Goal: Task Accomplishment & Management: Use online tool/utility

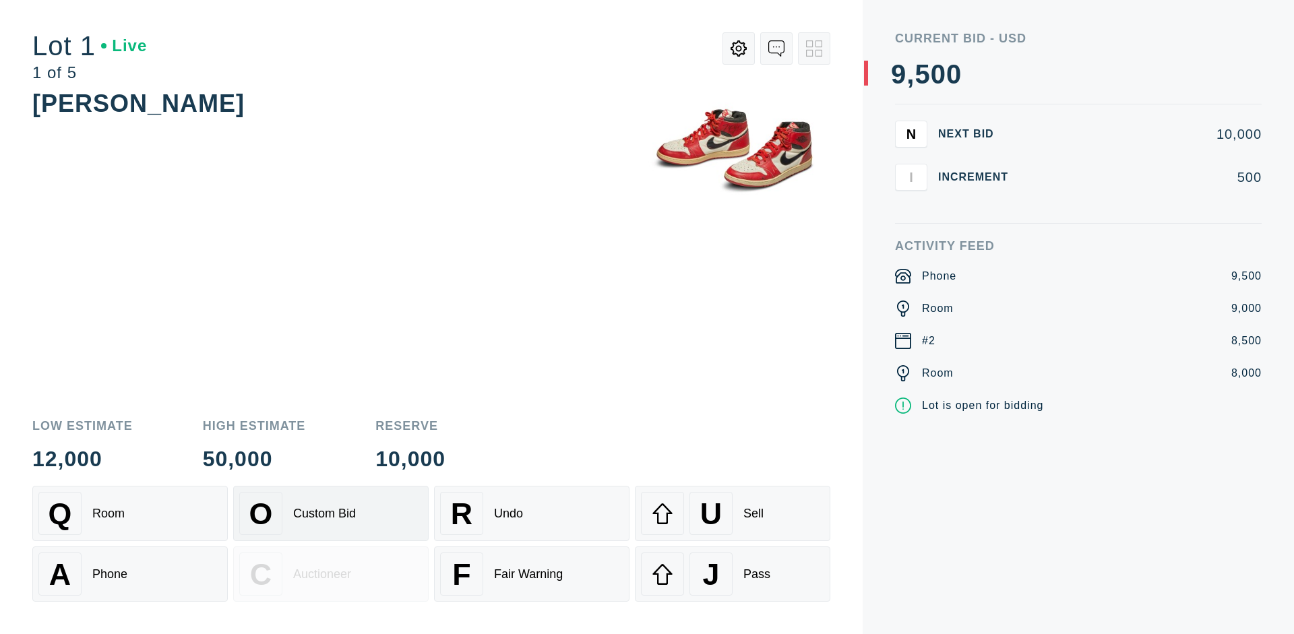
click at [331, 513] on div "Custom Bid" at bounding box center [324, 514] width 63 height 14
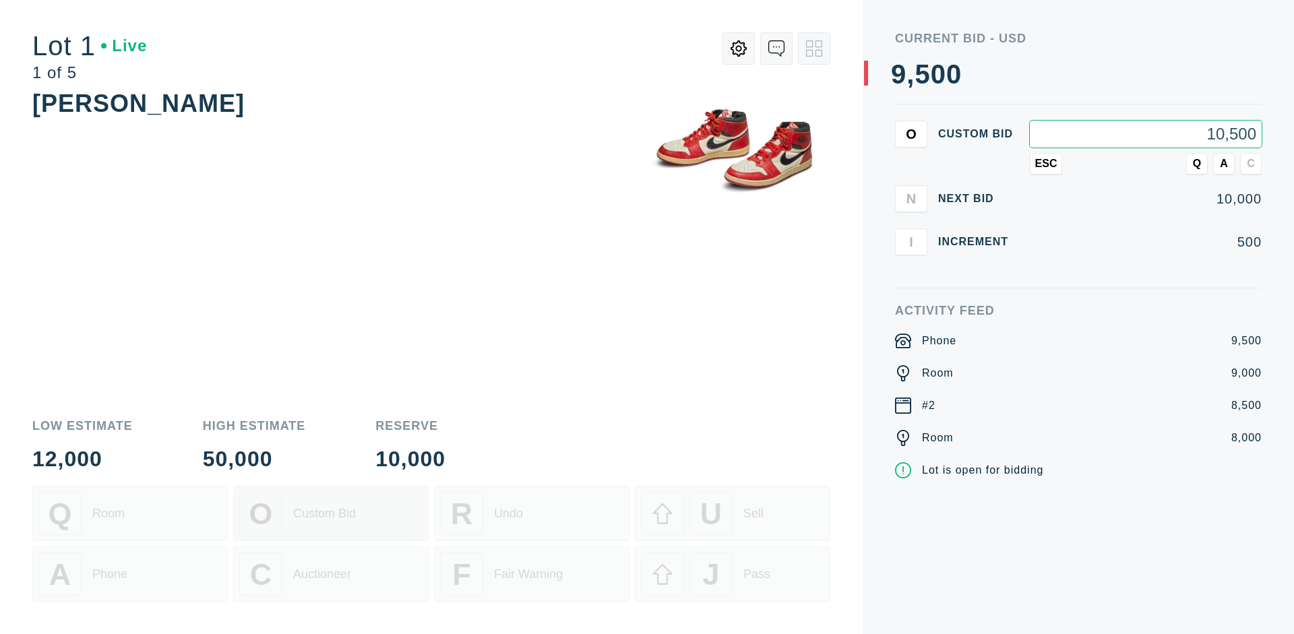
type input "10,500"
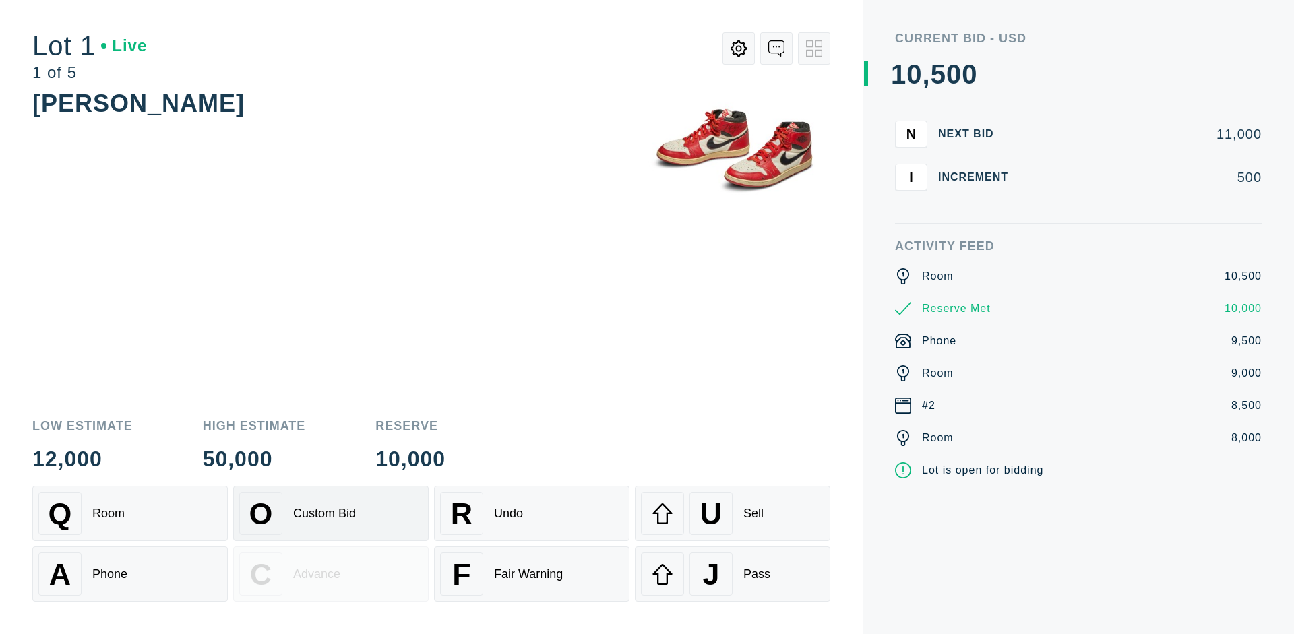
click at [331, 513] on div "Custom Bid" at bounding box center [324, 514] width 63 height 14
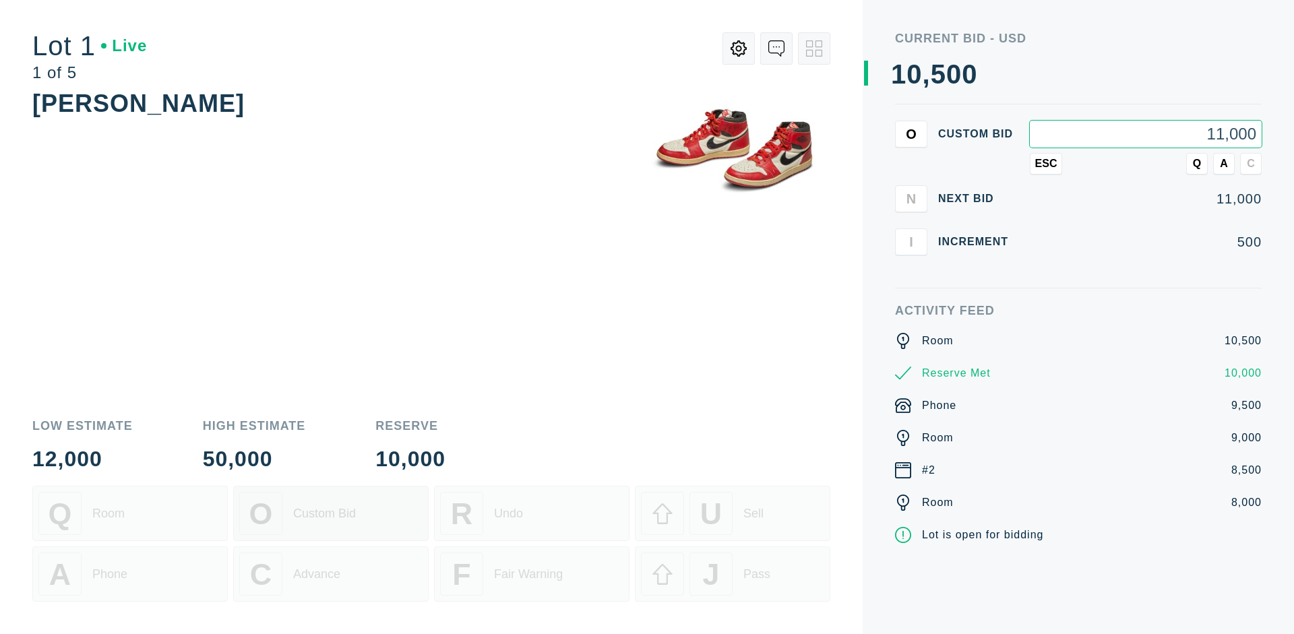
type input "11,000"
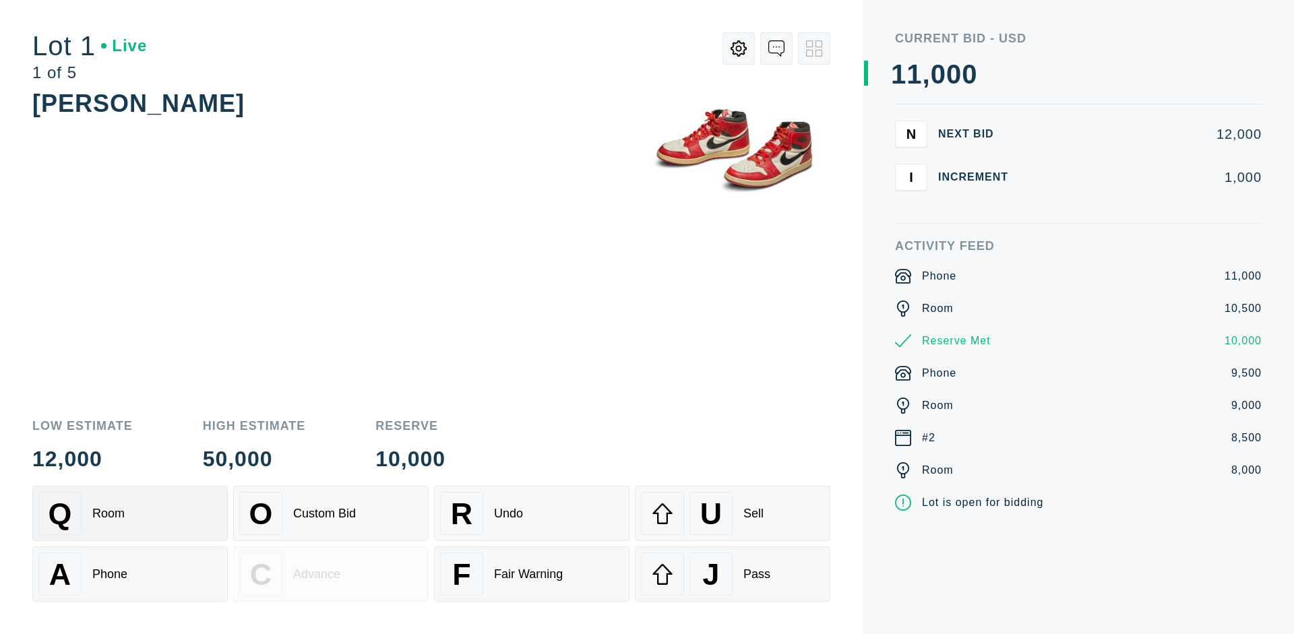
click at [130, 513] on div "Q Room" at bounding box center [129, 513] width 183 height 43
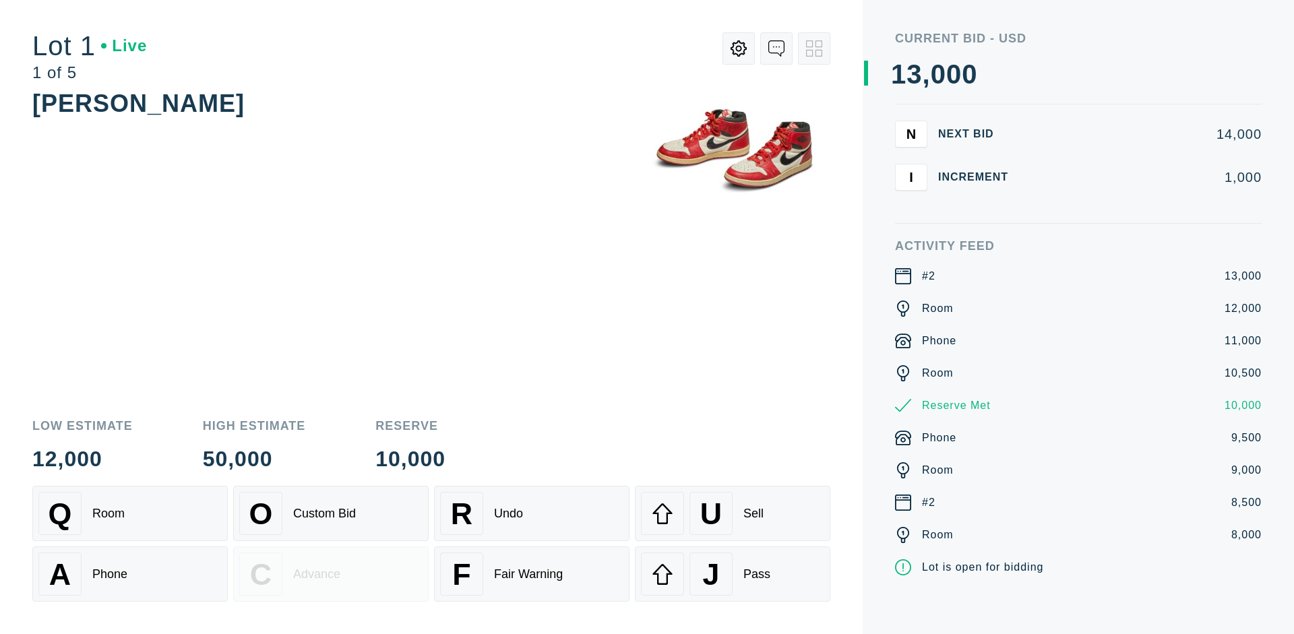
click at [130, 574] on div "A Phone" at bounding box center [129, 573] width 183 height 43
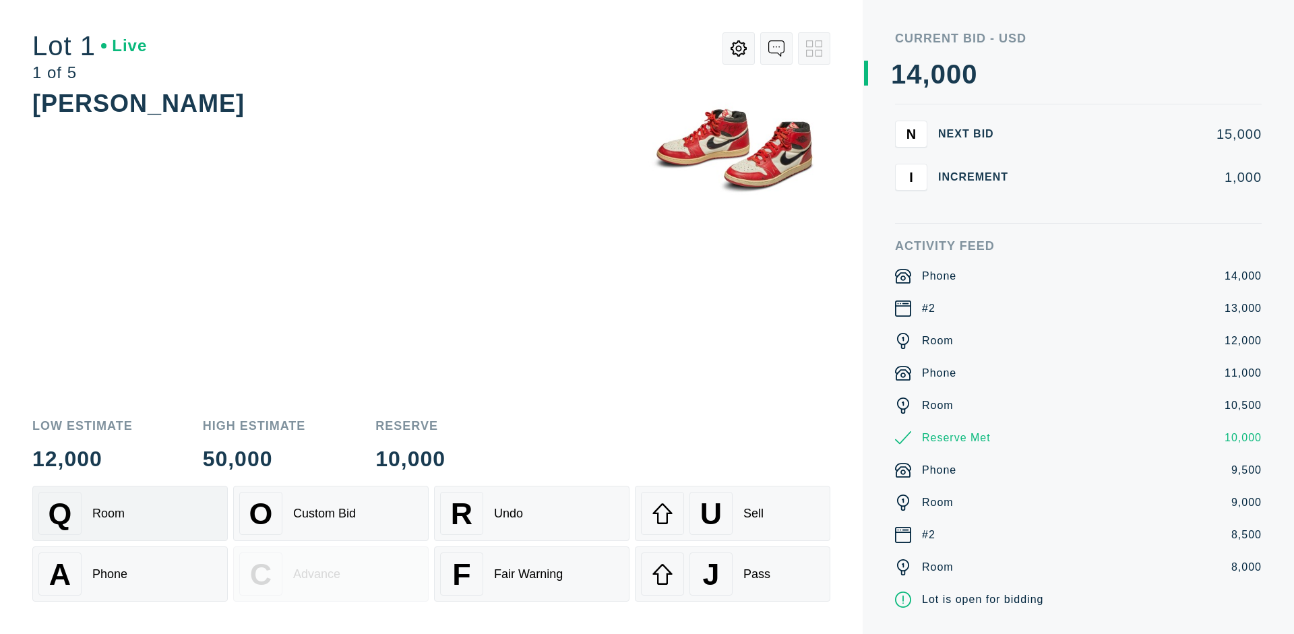
click at [130, 513] on div "Q Room" at bounding box center [129, 513] width 183 height 43
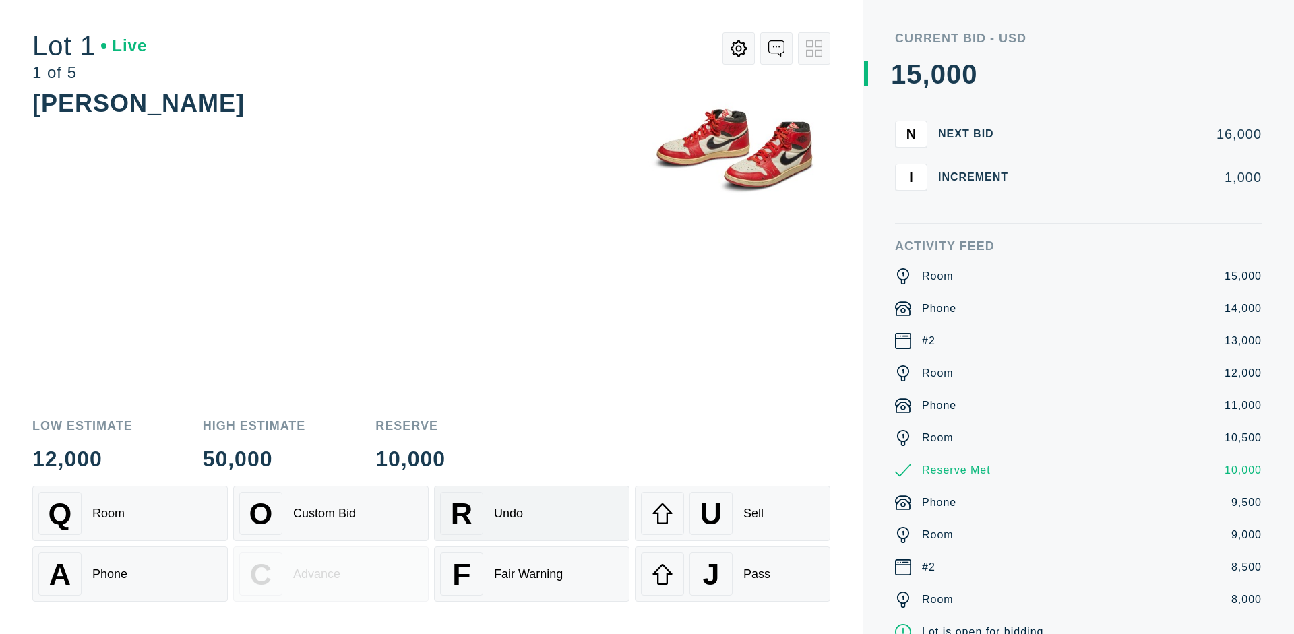
click at [532, 513] on div "R Undo" at bounding box center [531, 513] width 183 height 43
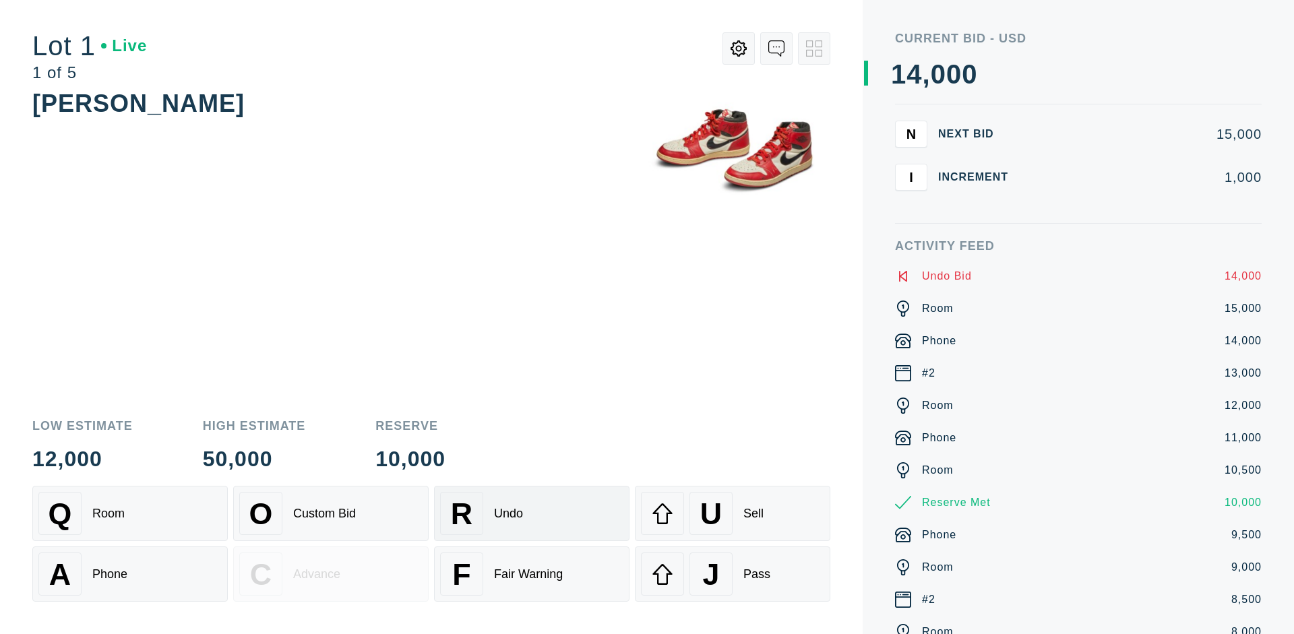
click at [130, 513] on div "Q Room" at bounding box center [129, 513] width 183 height 43
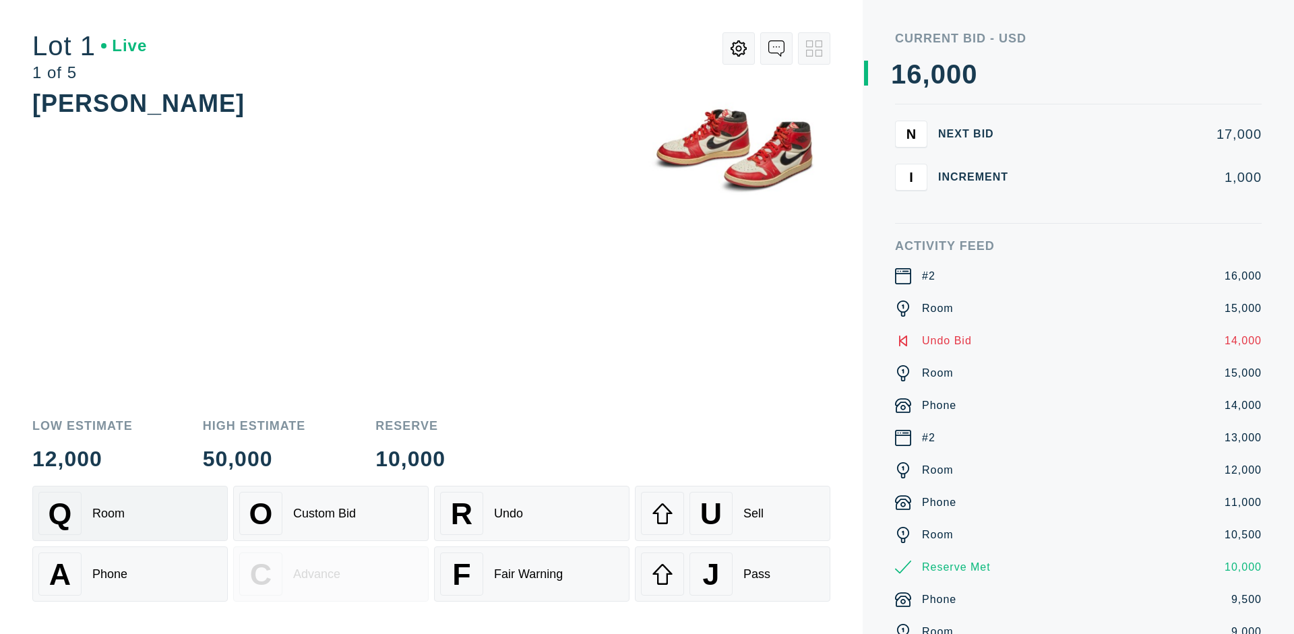
click at [130, 574] on div "A Phone" at bounding box center [129, 573] width 183 height 43
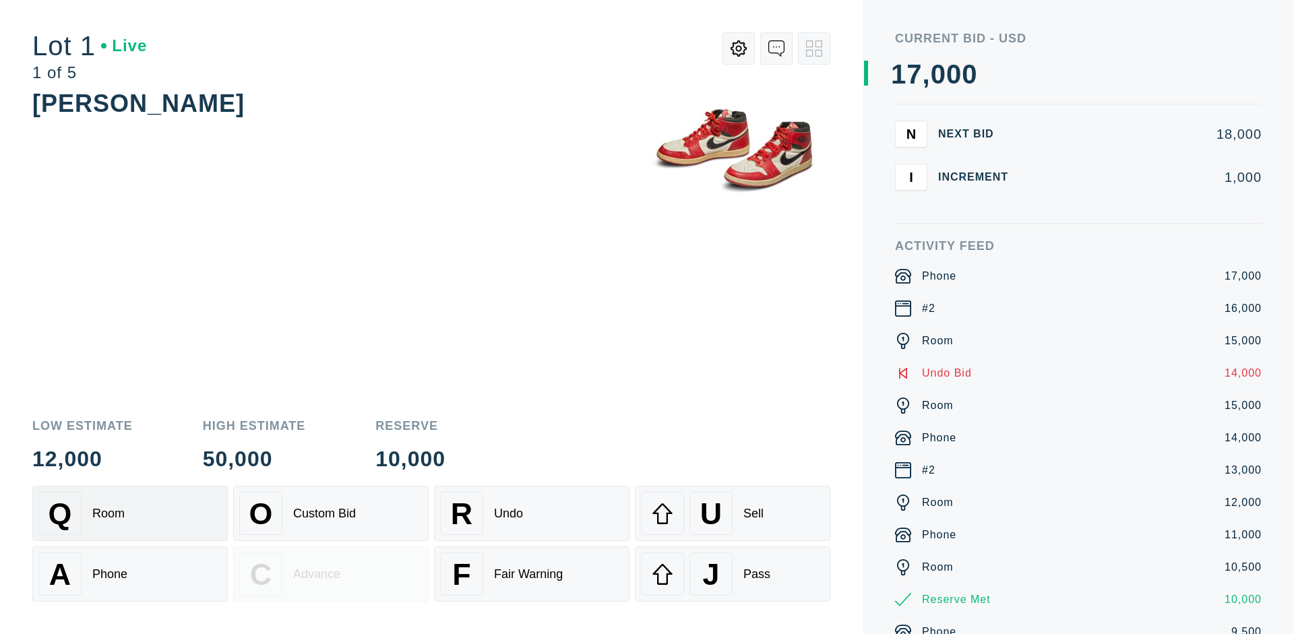
click at [130, 513] on div "Q Room" at bounding box center [129, 513] width 183 height 43
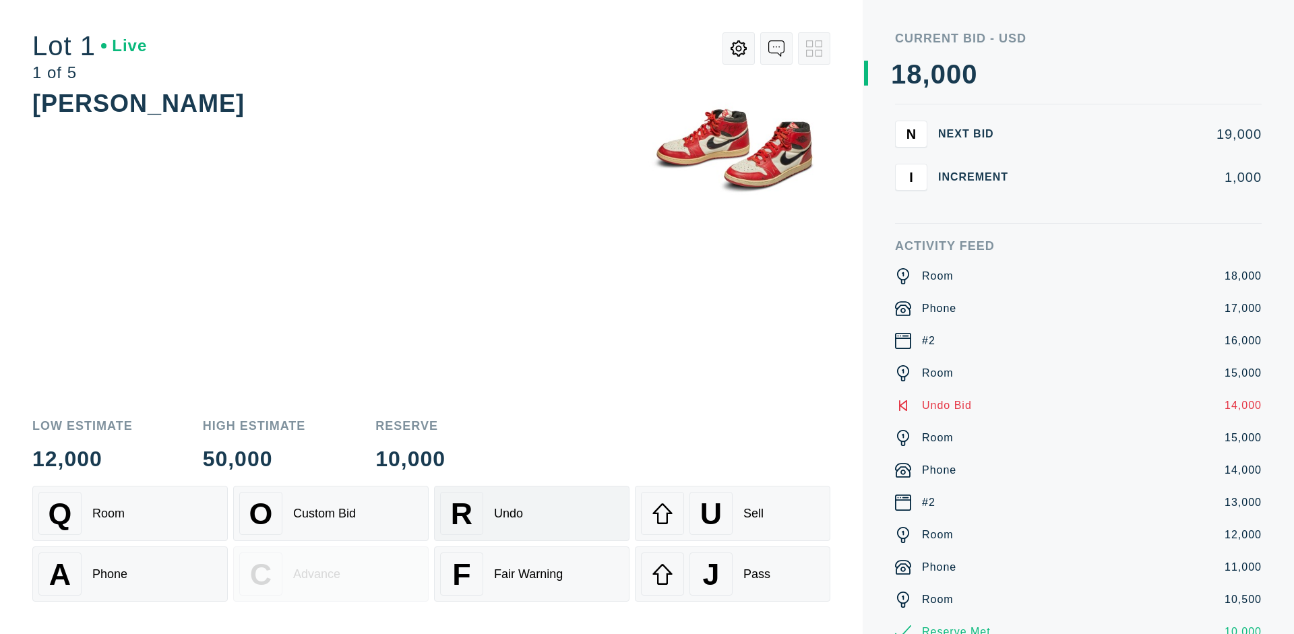
click at [532, 513] on div "R Undo" at bounding box center [531, 513] width 183 height 43
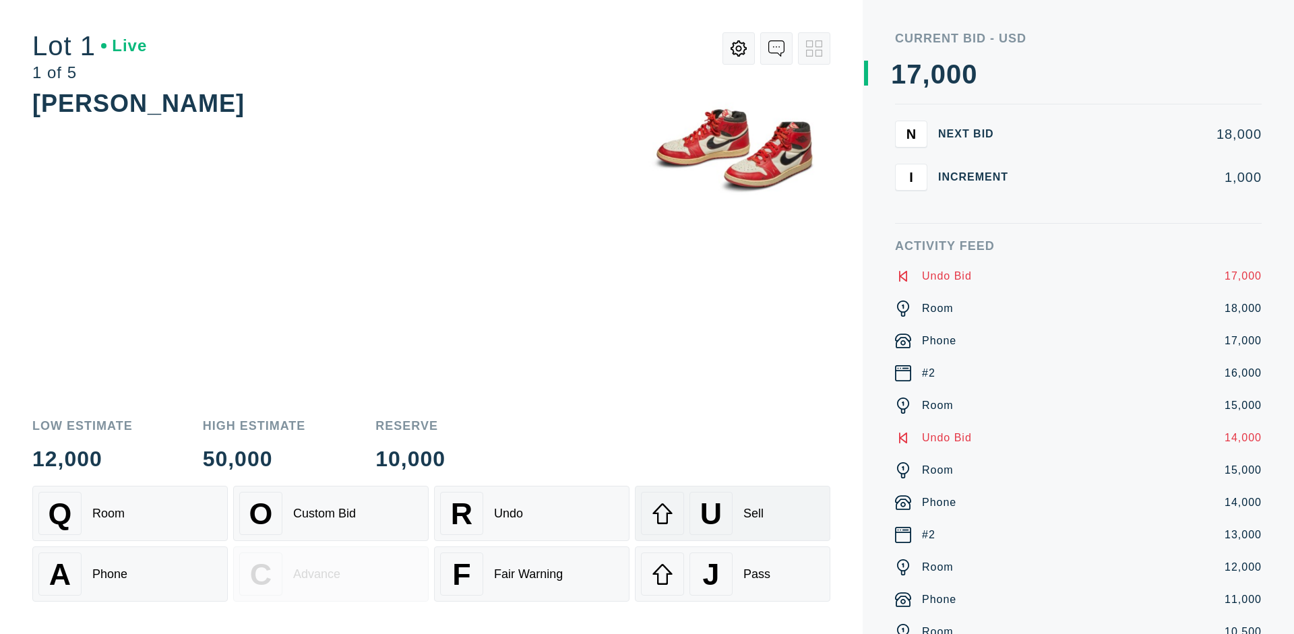
click at [732, 513] on div "U Sell" at bounding box center [732, 513] width 183 height 43
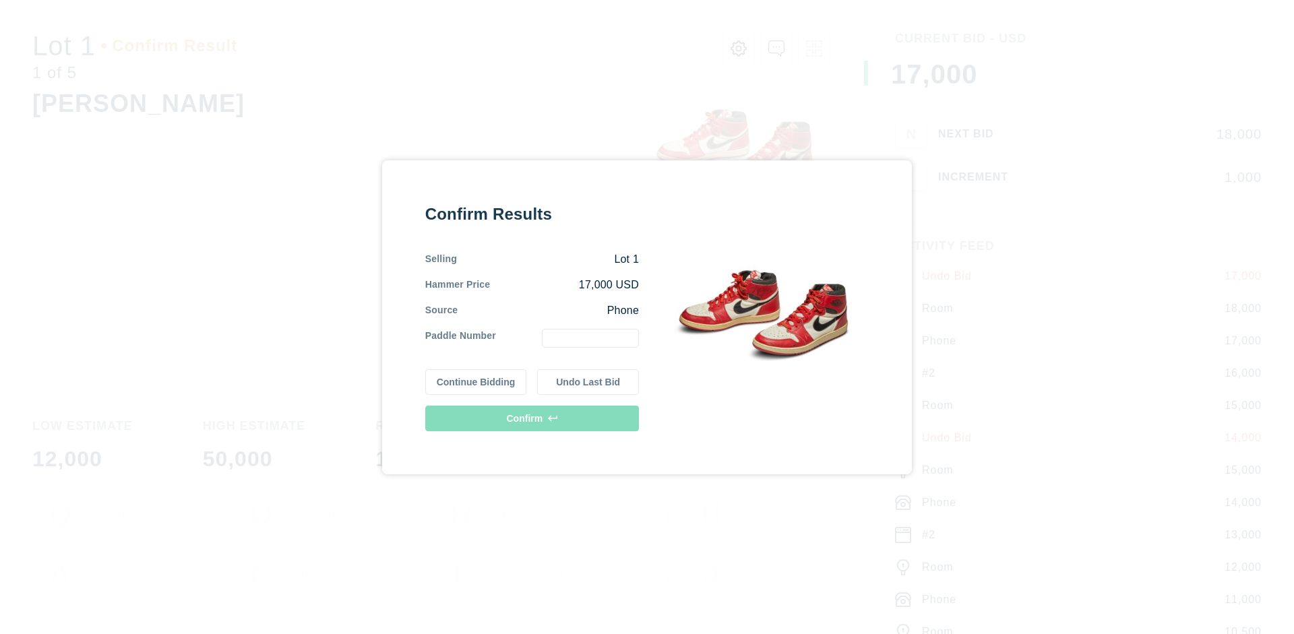
click at [476, 381] on button "Continue Bidding" at bounding box center [476, 382] width 102 height 26
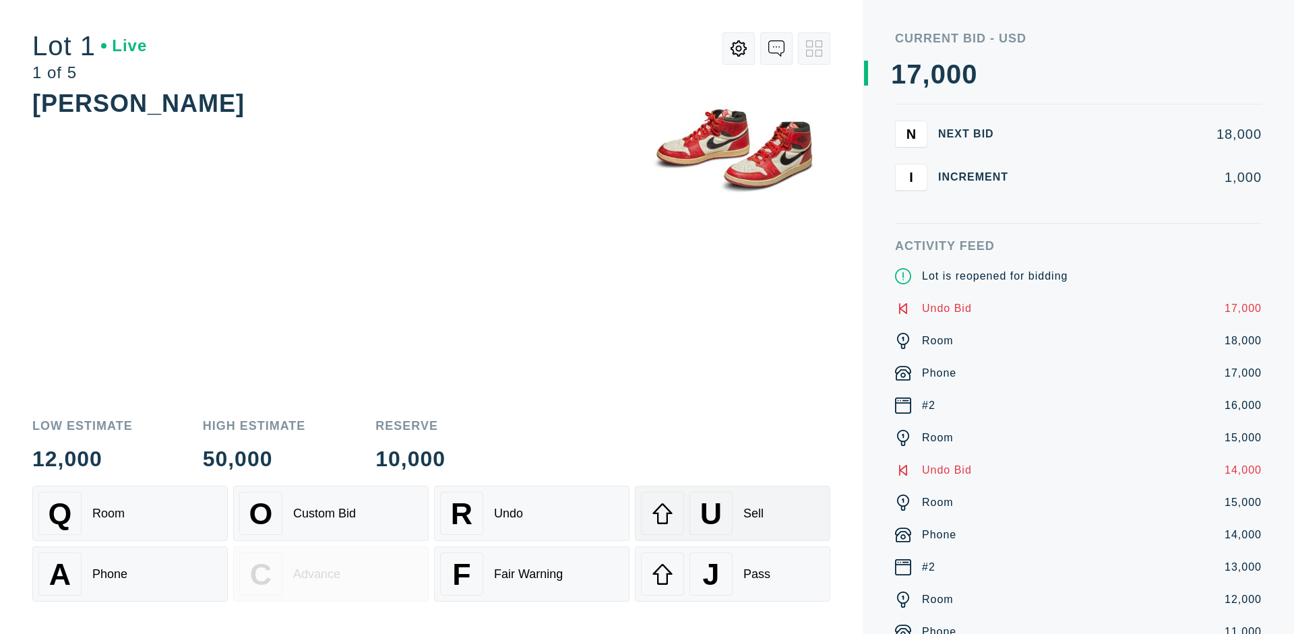
click at [732, 513] on div "U Sell" at bounding box center [732, 513] width 183 height 43
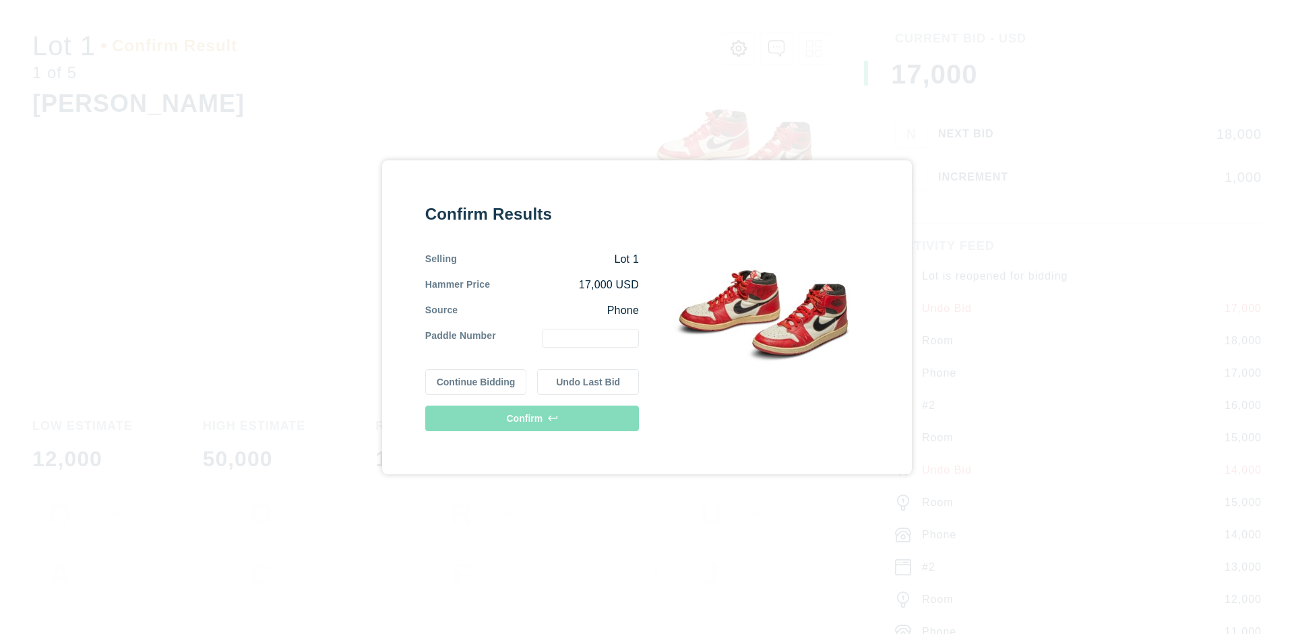
click at [588, 381] on button "Undo Last Bid" at bounding box center [588, 382] width 102 height 26
click at [476, 379] on button "Continue Bidding" at bounding box center [476, 382] width 102 height 26
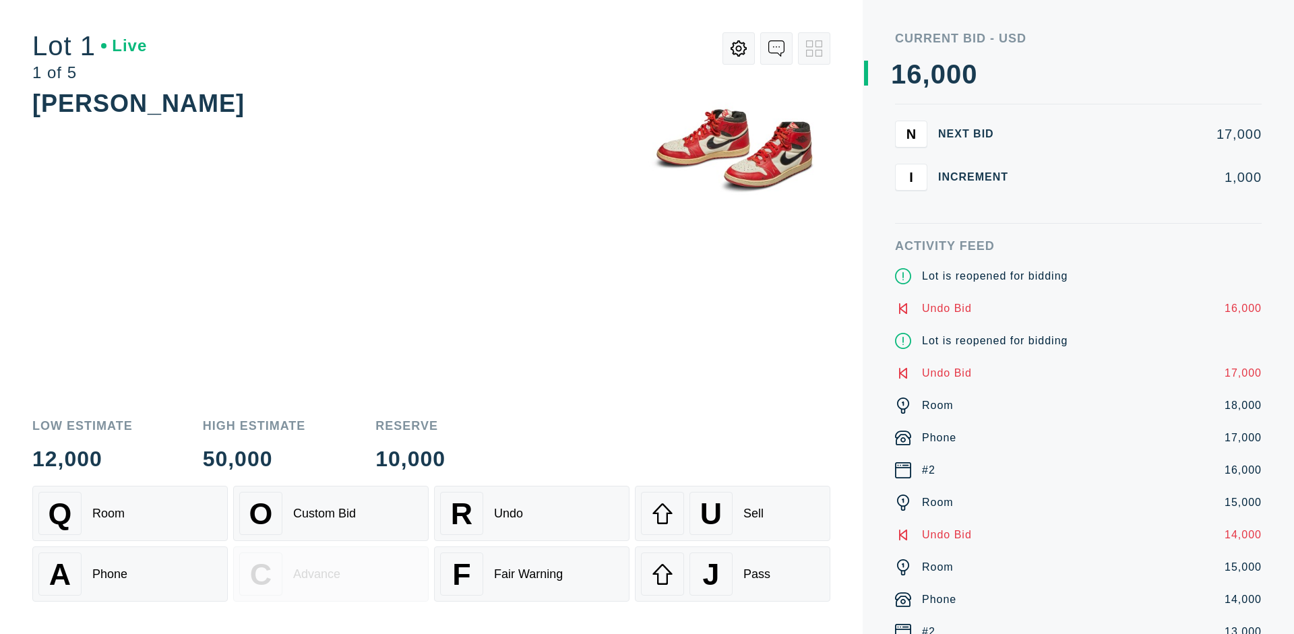
click at [732, 574] on div "J Pass" at bounding box center [732, 573] width 183 height 43
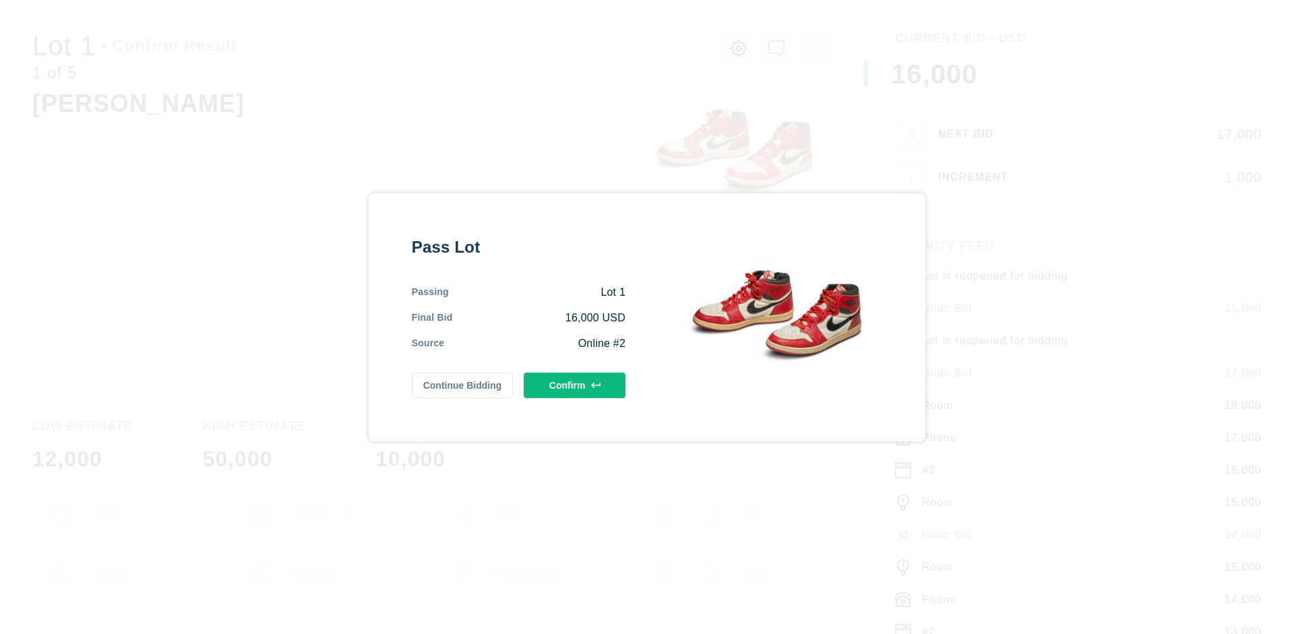
click at [575, 385] on button "Confirm" at bounding box center [575, 386] width 102 height 26
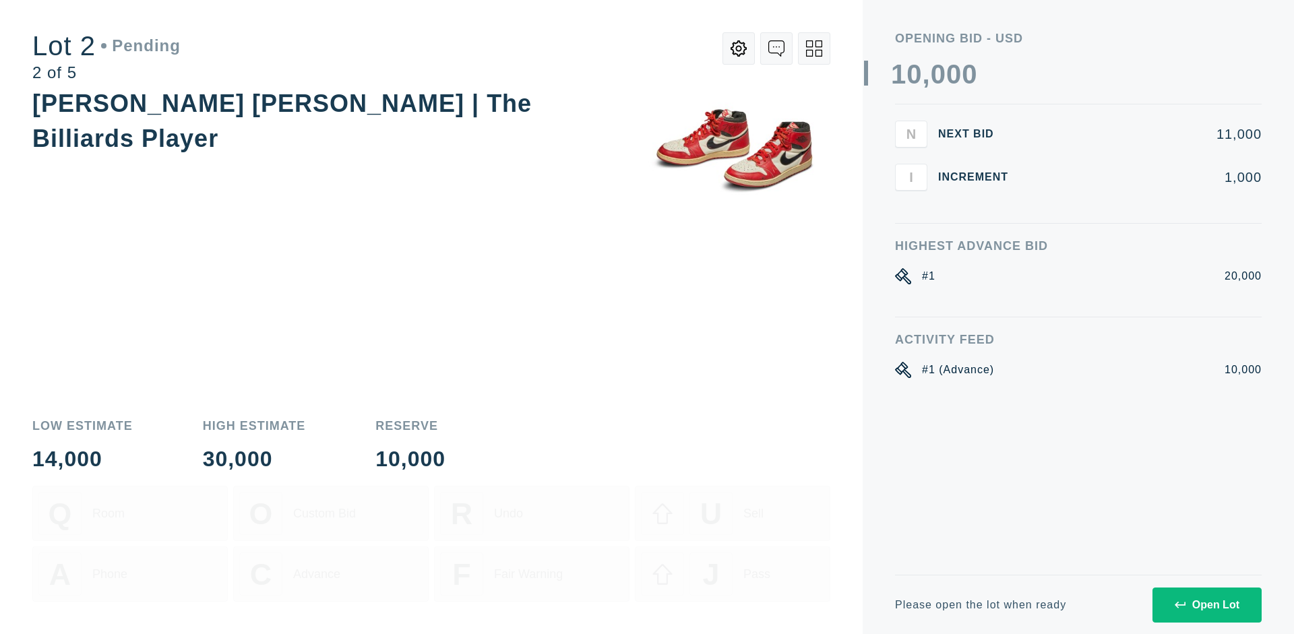
click at [1206, 604] on div "Open Lot" at bounding box center [1206, 605] width 65 height 12
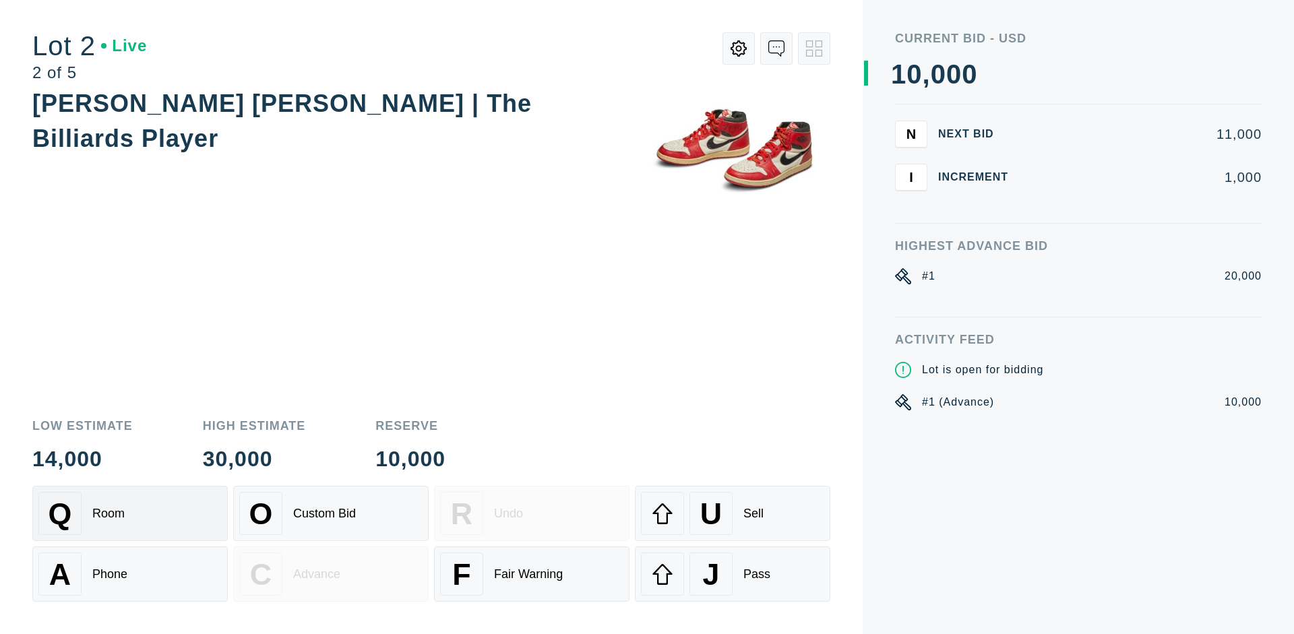
click at [130, 513] on div "Q Room" at bounding box center [129, 513] width 183 height 43
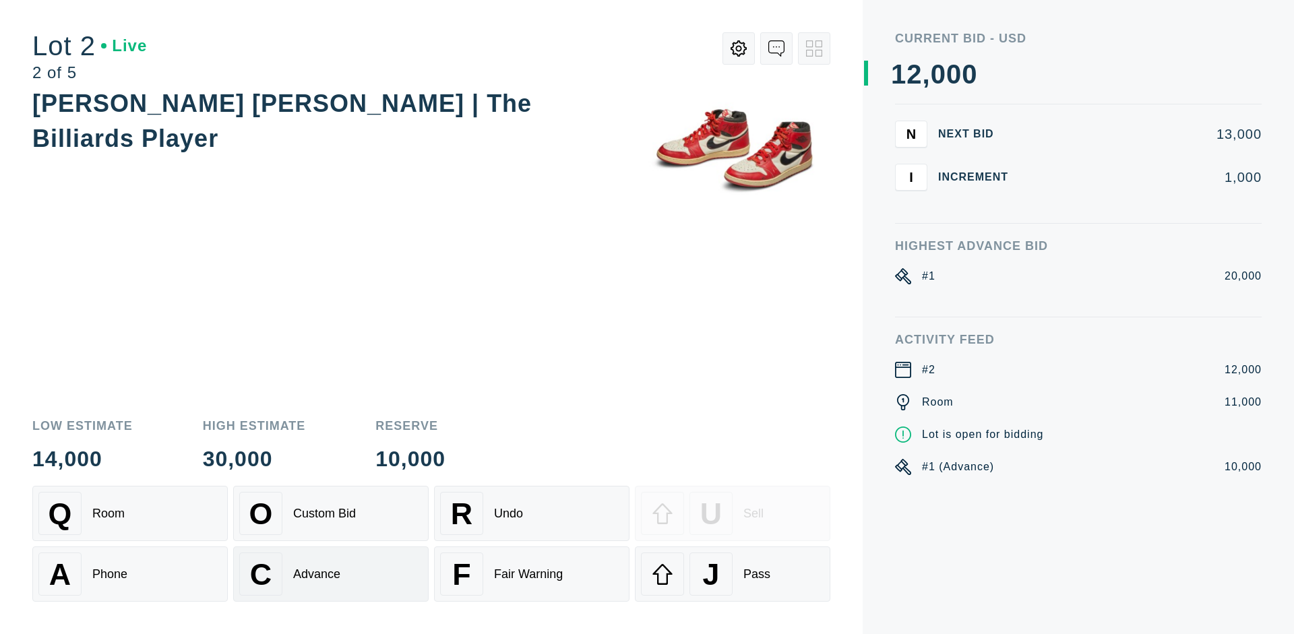
click at [331, 574] on div "Advance" at bounding box center [316, 574] width 47 height 14
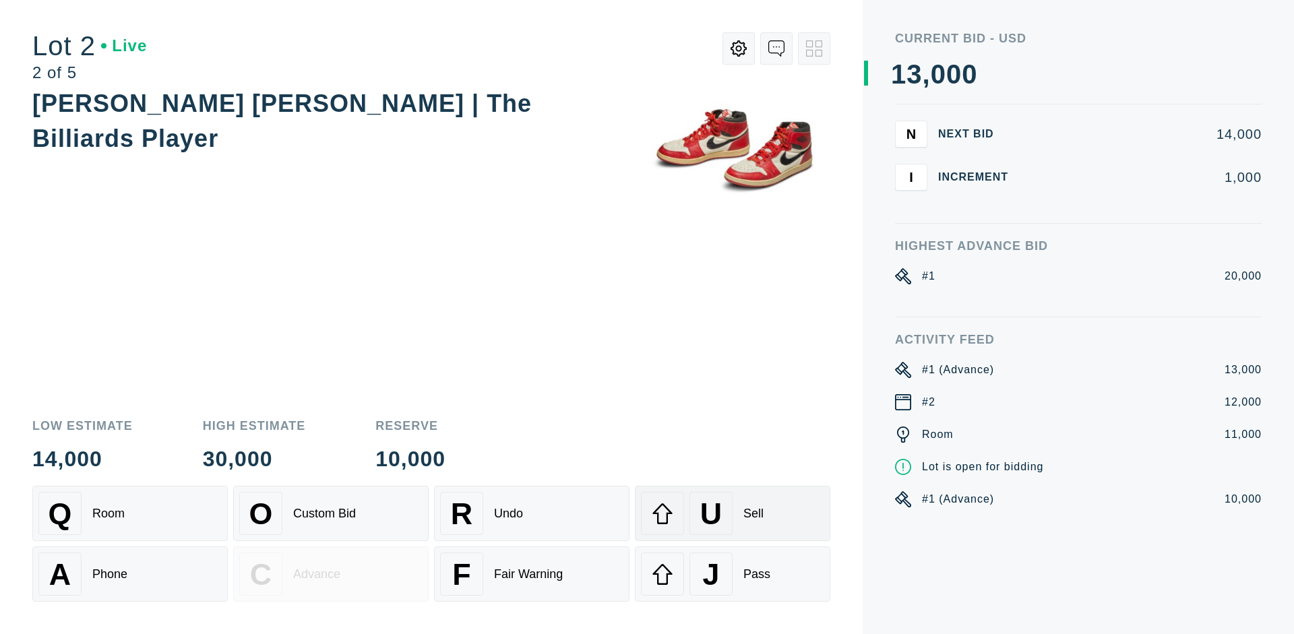
click at [732, 513] on div "U Sell" at bounding box center [732, 513] width 183 height 43
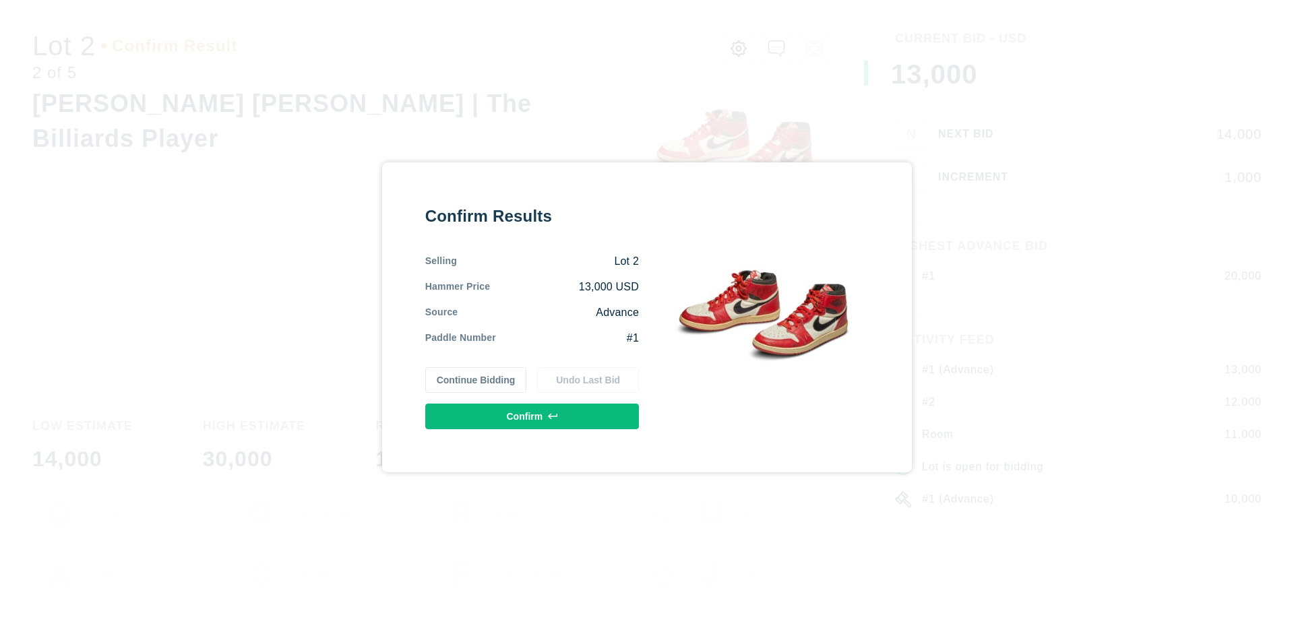
click at [532, 416] on button "Confirm" at bounding box center [532, 417] width 214 height 26
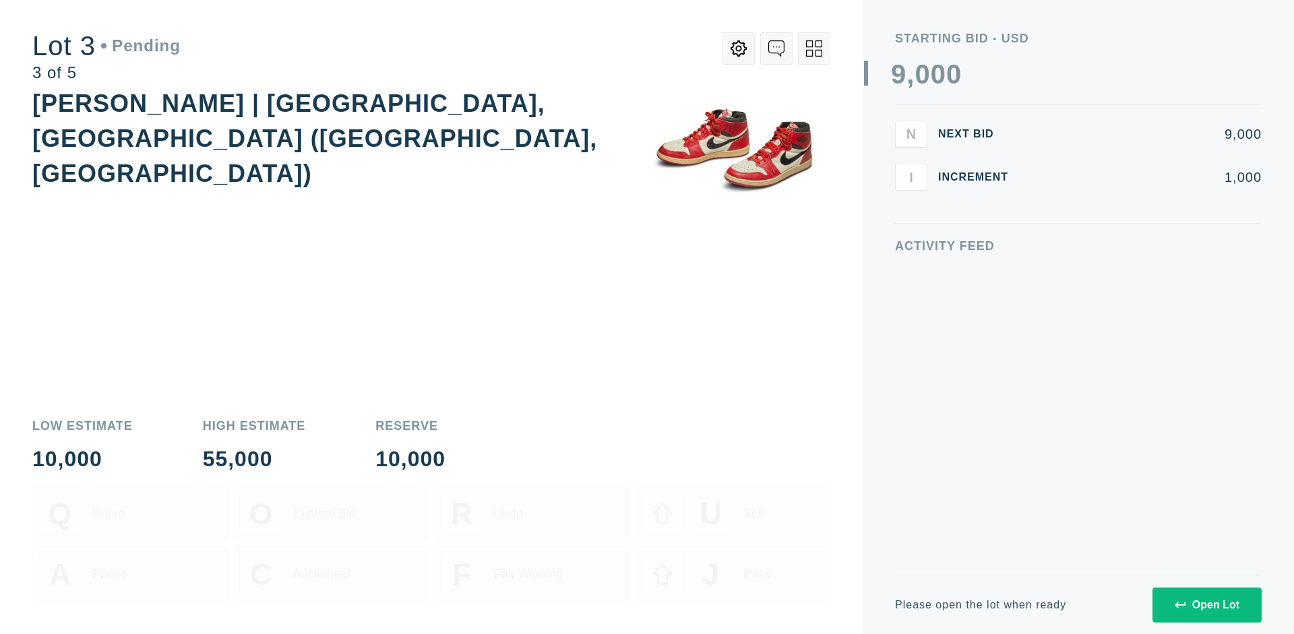
click at [1206, 604] on div "Open Lot" at bounding box center [1206, 605] width 65 height 12
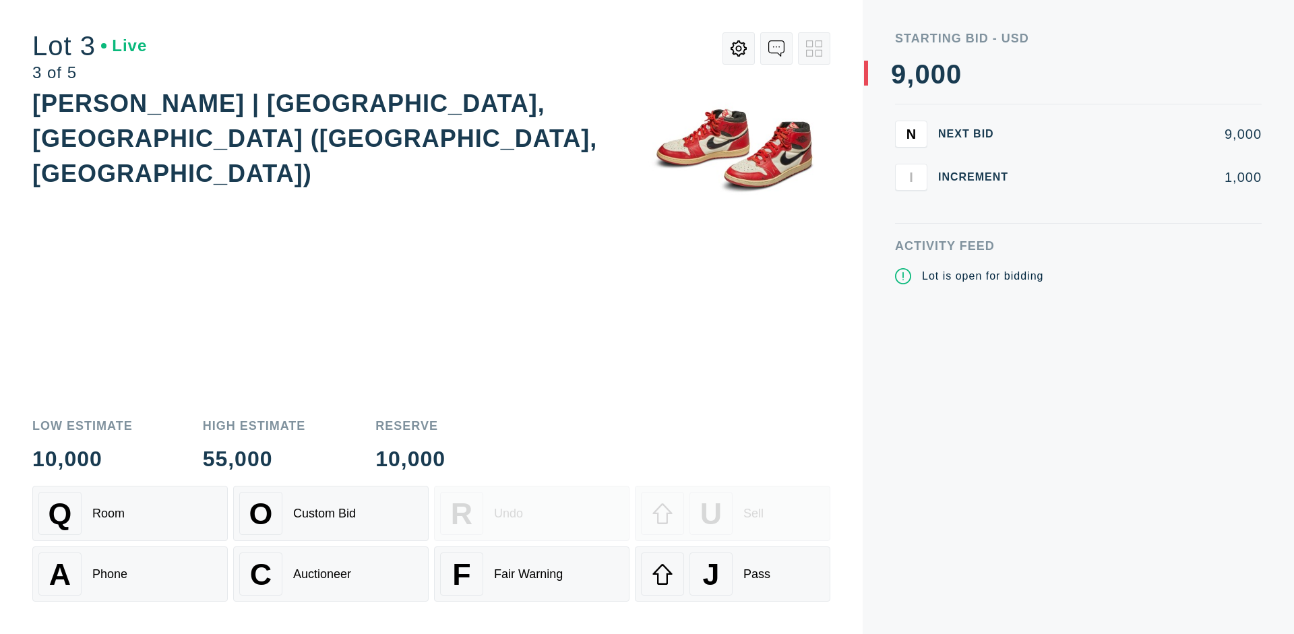
click at [732, 574] on div "J Pass" at bounding box center [732, 573] width 183 height 43
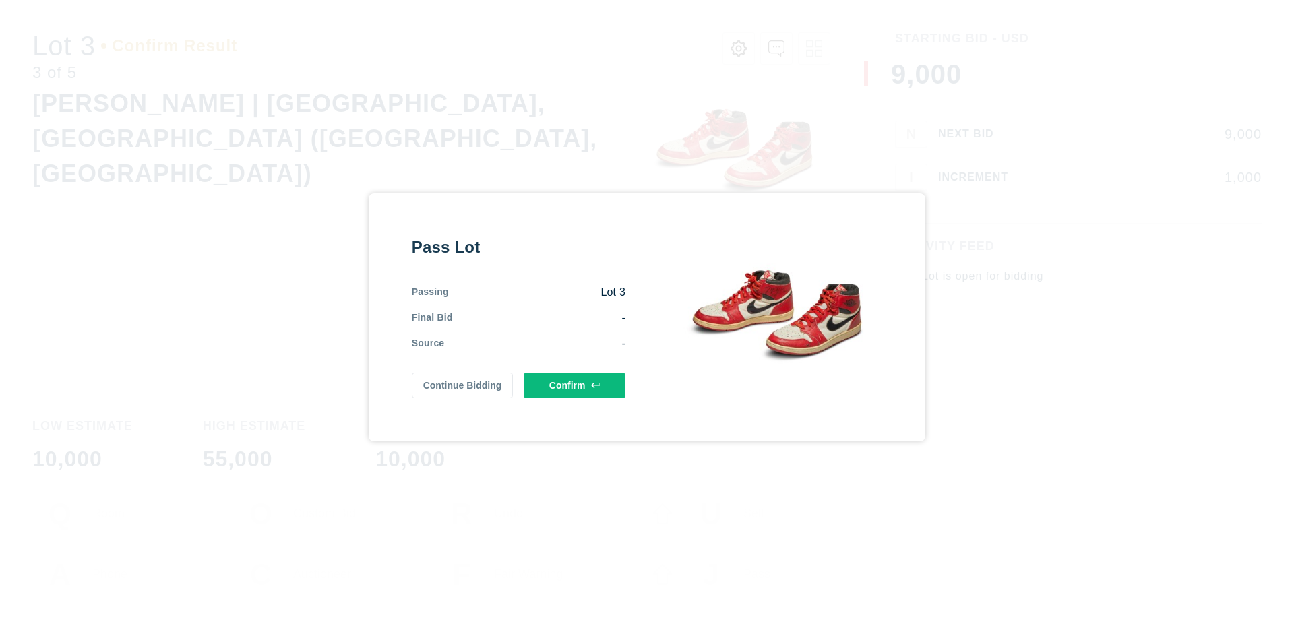
click at [575, 385] on button "Confirm" at bounding box center [575, 386] width 102 height 26
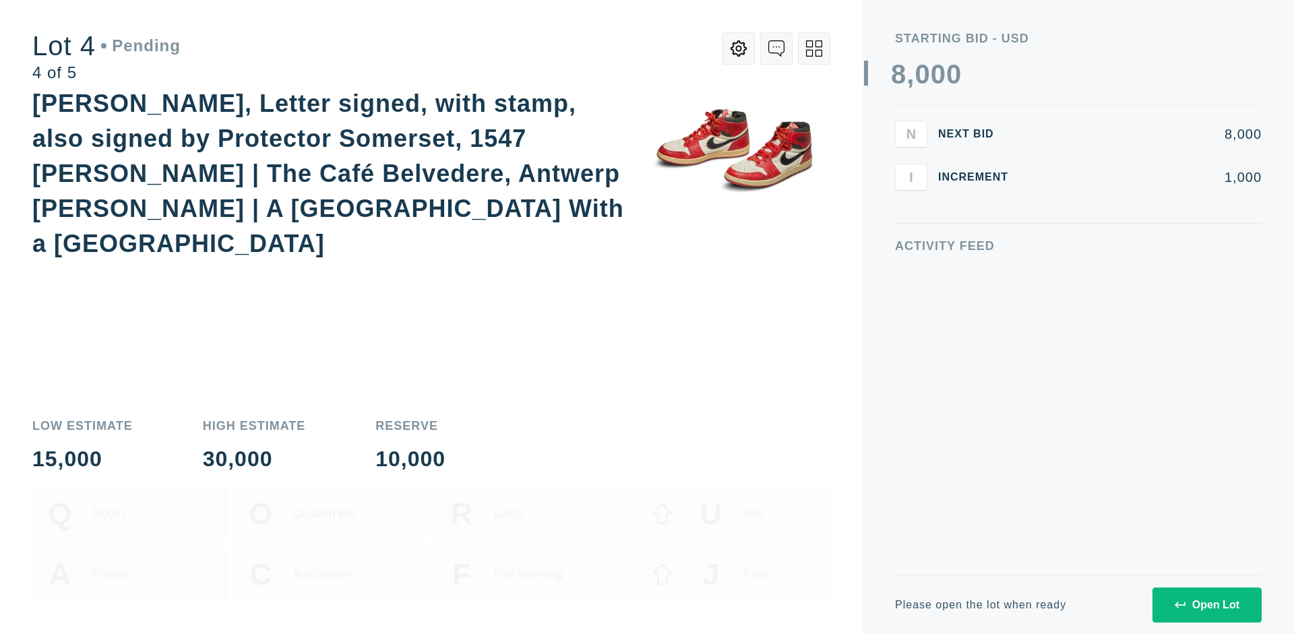
click at [1206, 604] on div "Open Lot" at bounding box center [1206, 605] width 65 height 12
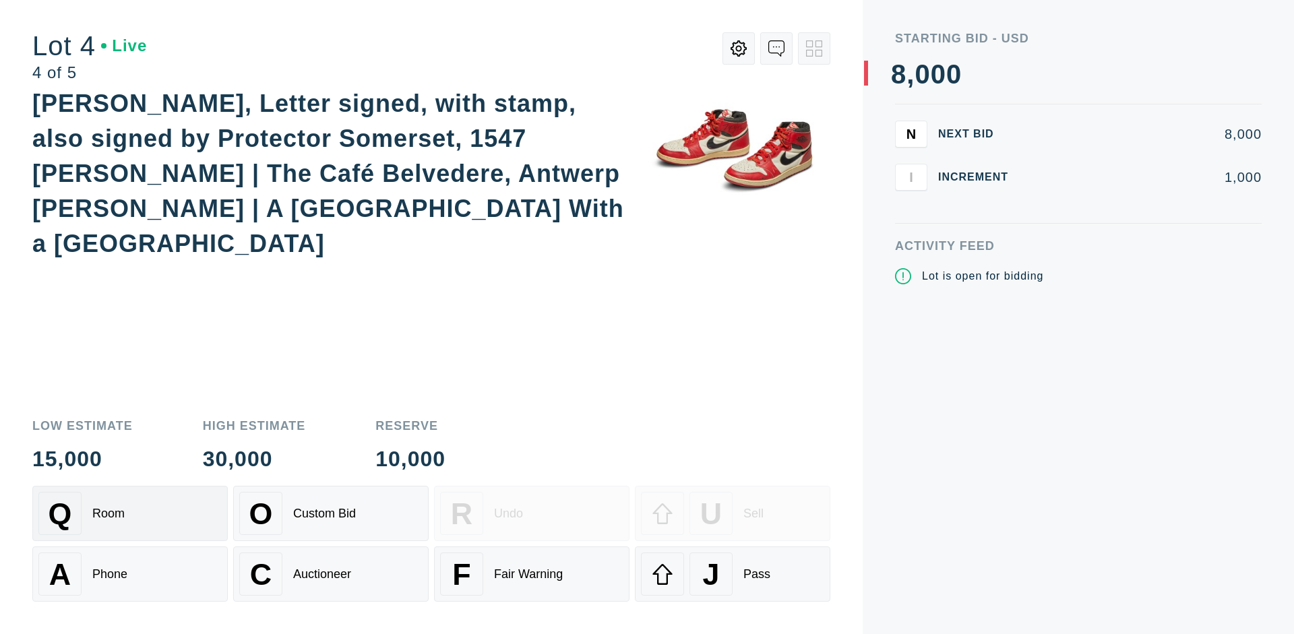
click at [130, 513] on div "Q Room" at bounding box center [129, 513] width 183 height 43
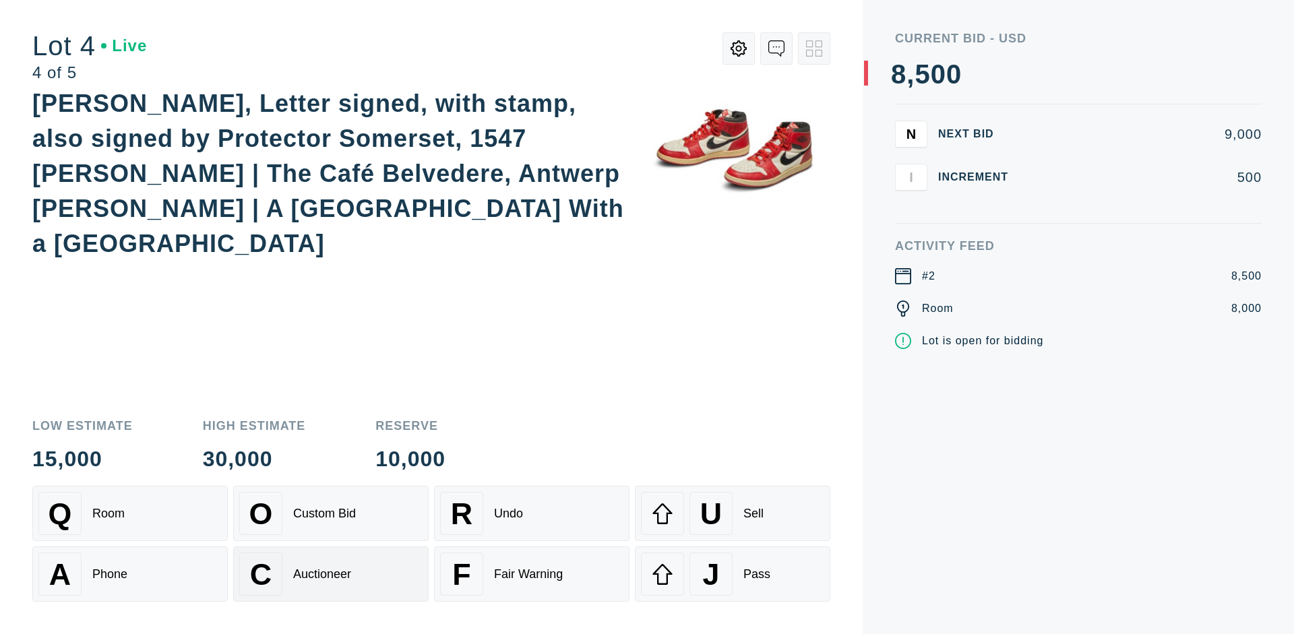
click at [331, 574] on div "Auctioneer" at bounding box center [322, 574] width 58 height 14
click at [732, 574] on div "J Pass" at bounding box center [732, 573] width 183 height 43
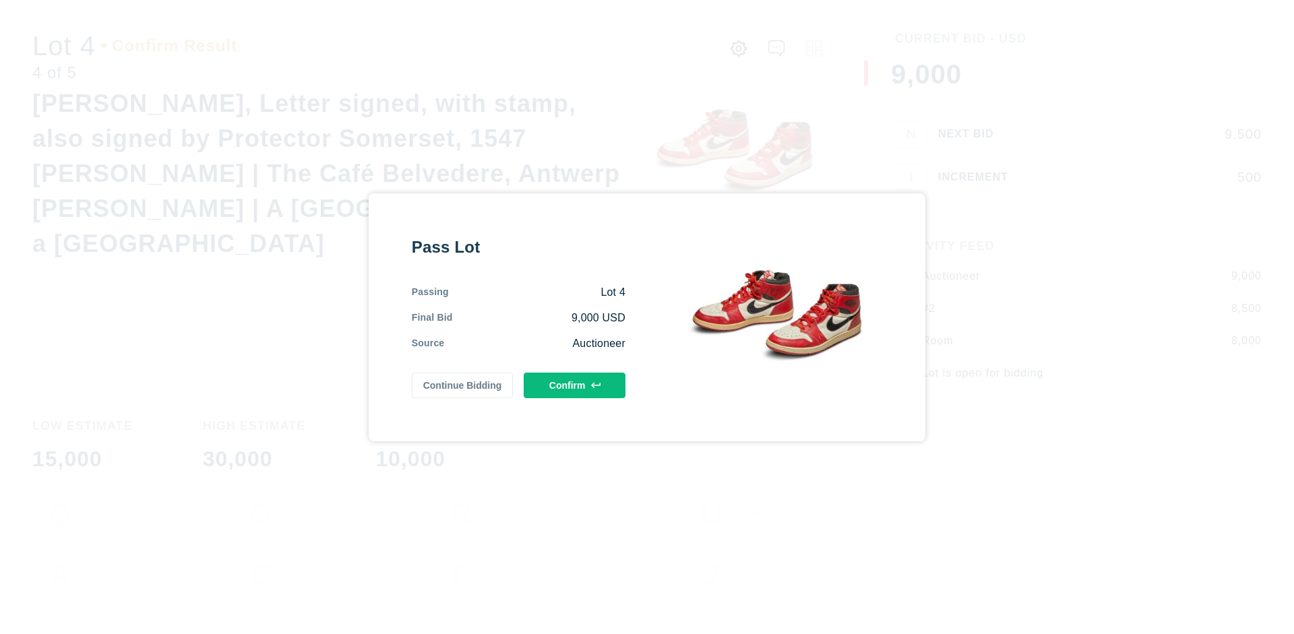
click at [575, 385] on button "Confirm" at bounding box center [575, 386] width 102 height 26
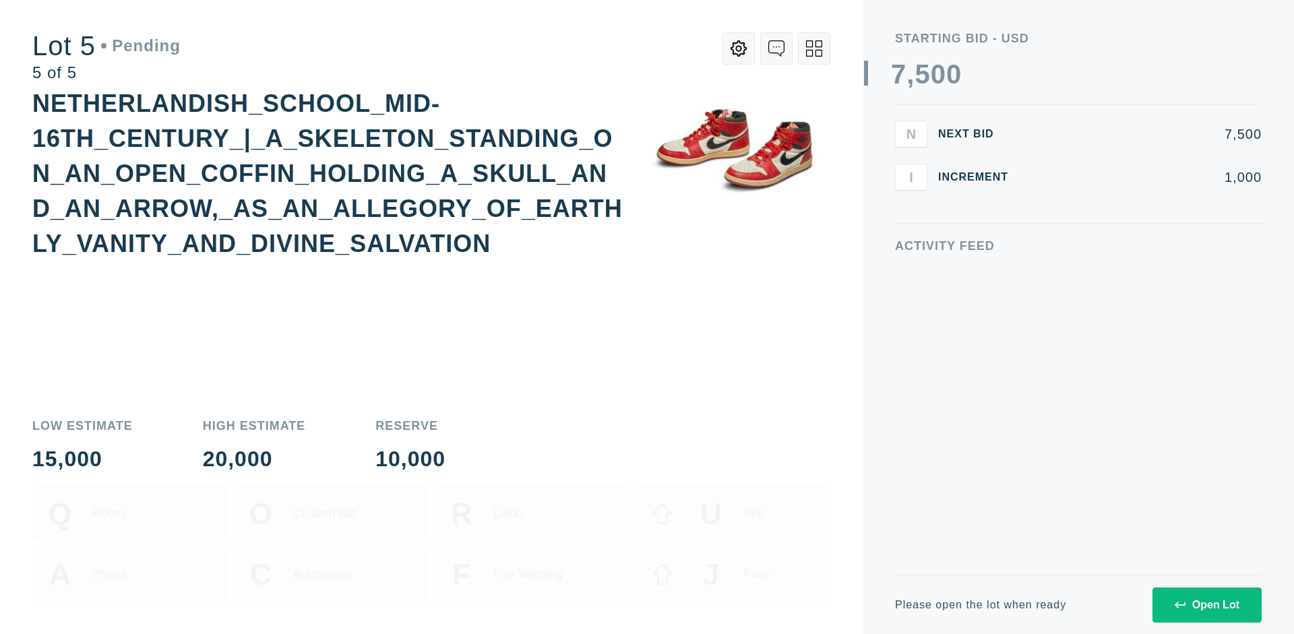
click at [1206, 604] on div "Open Lot" at bounding box center [1206, 605] width 65 height 12
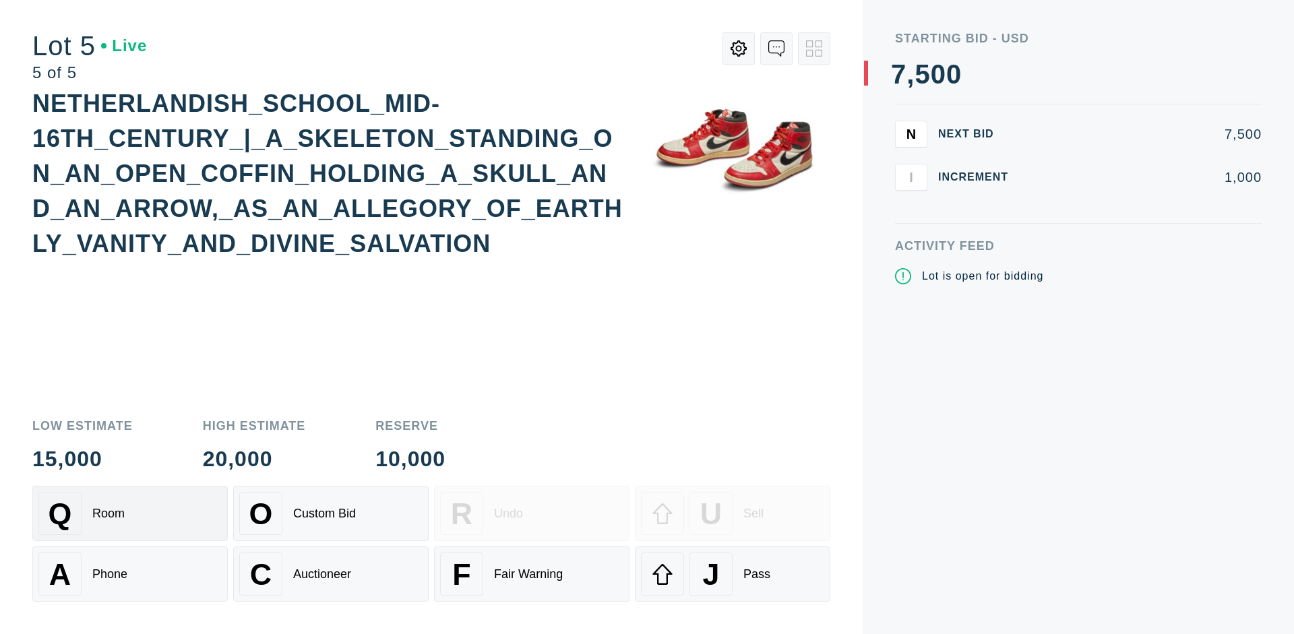
click at [130, 513] on div "Q Room" at bounding box center [129, 513] width 183 height 43
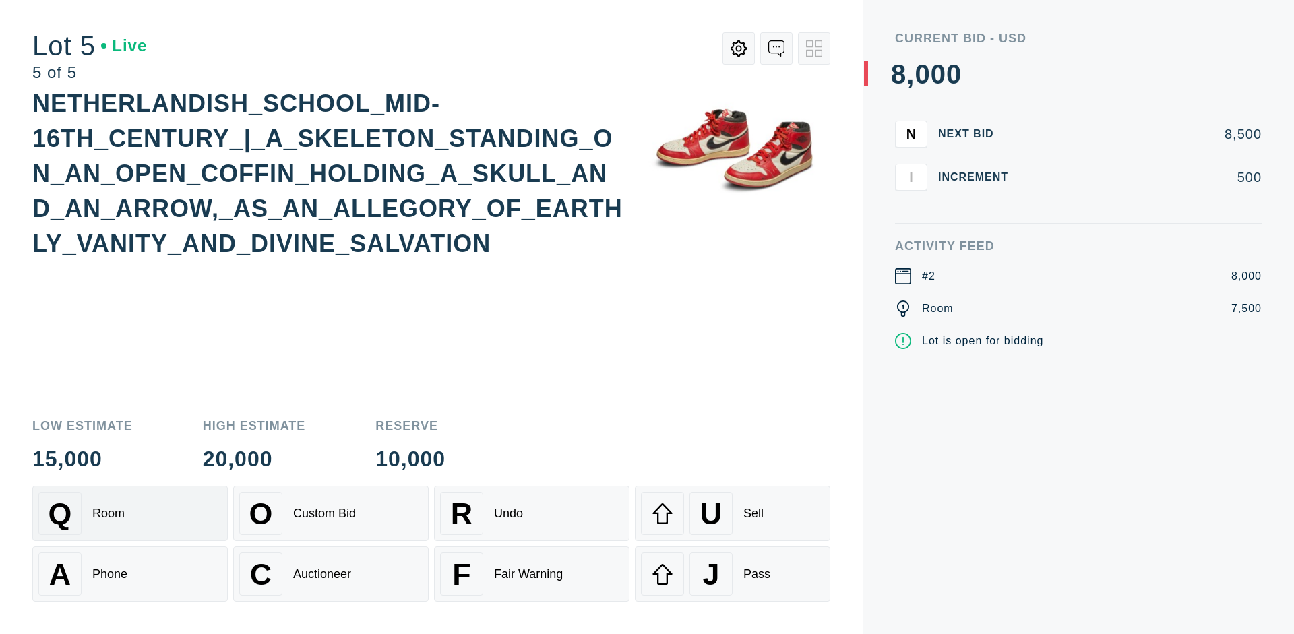
click at [130, 513] on div "Q Room" at bounding box center [129, 513] width 183 height 43
click at [732, 513] on div "U Sell" at bounding box center [732, 513] width 183 height 43
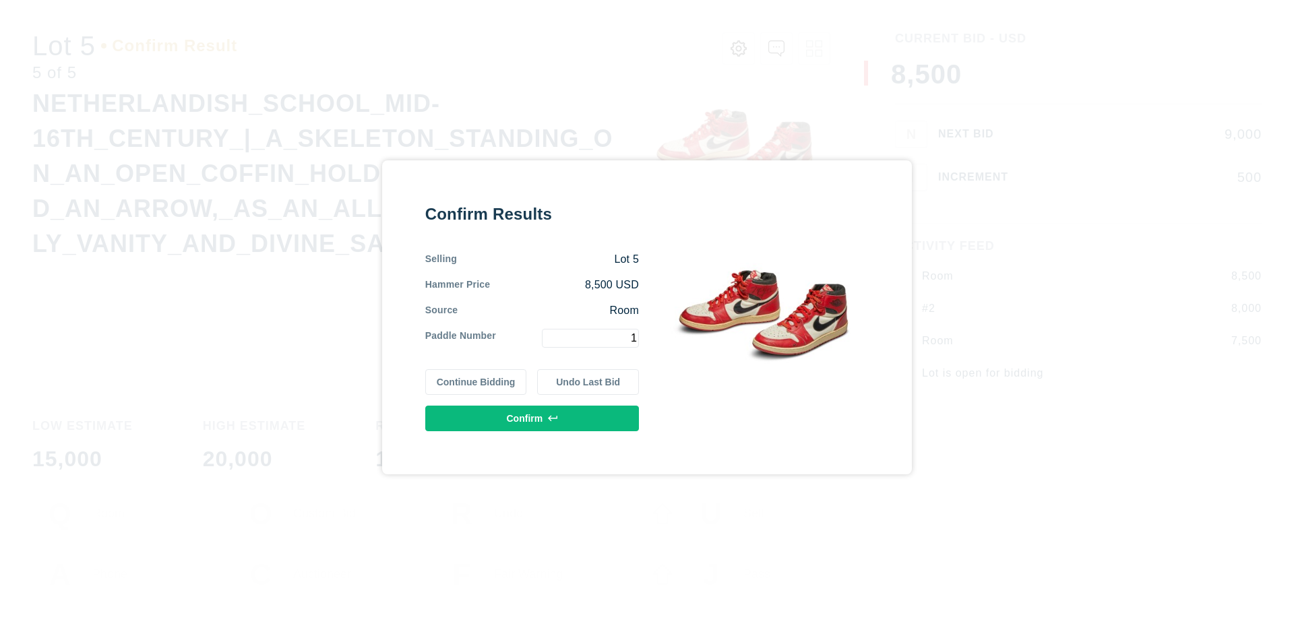
type input "1"
click at [532, 418] on button "Confirm" at bounding box center [532, 419] width 214 height 26
